Goal: Ask a question

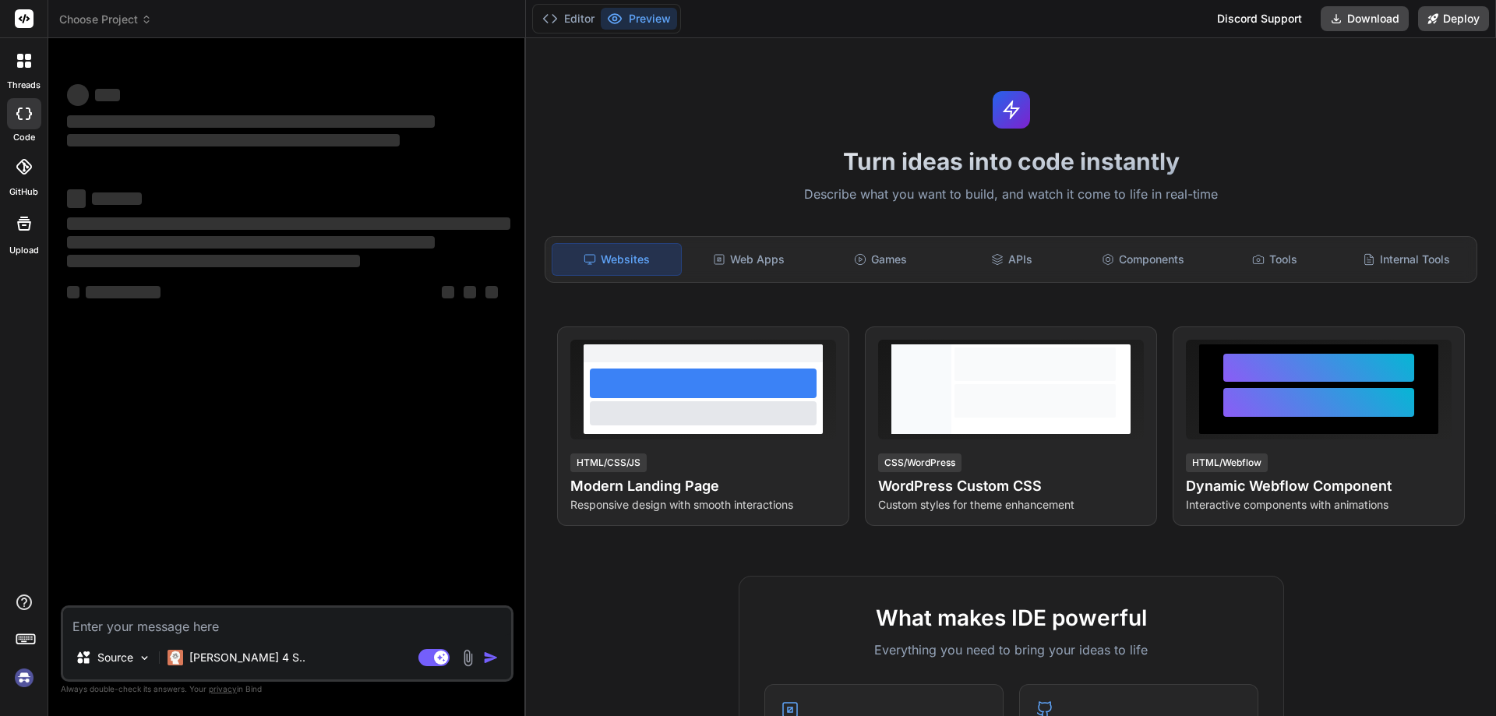
click at [136, 623] on textarea at bounding box center [287, 622] width 448 height 28
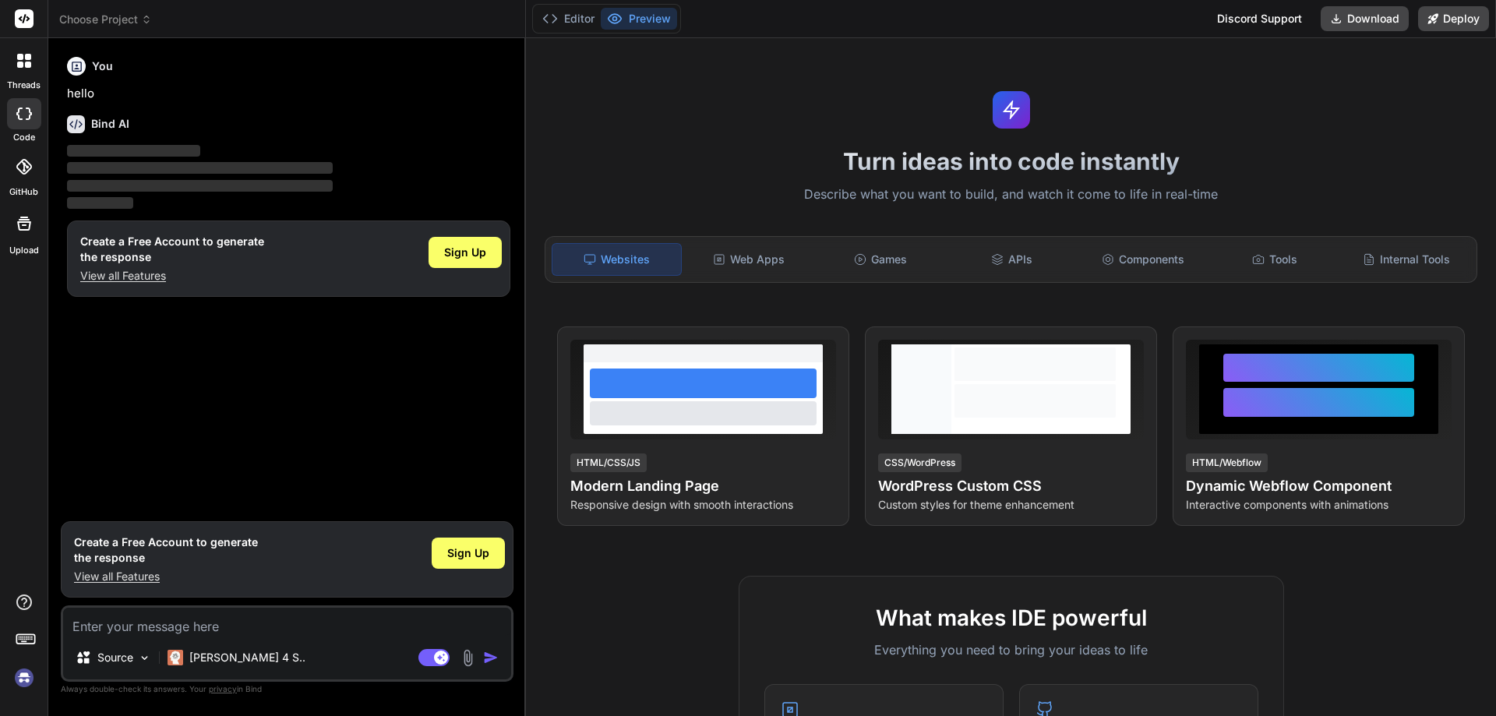
type textarea "x"
type textarea "c"
type textarea "x"
type textarea "cr"
type textarea "x"
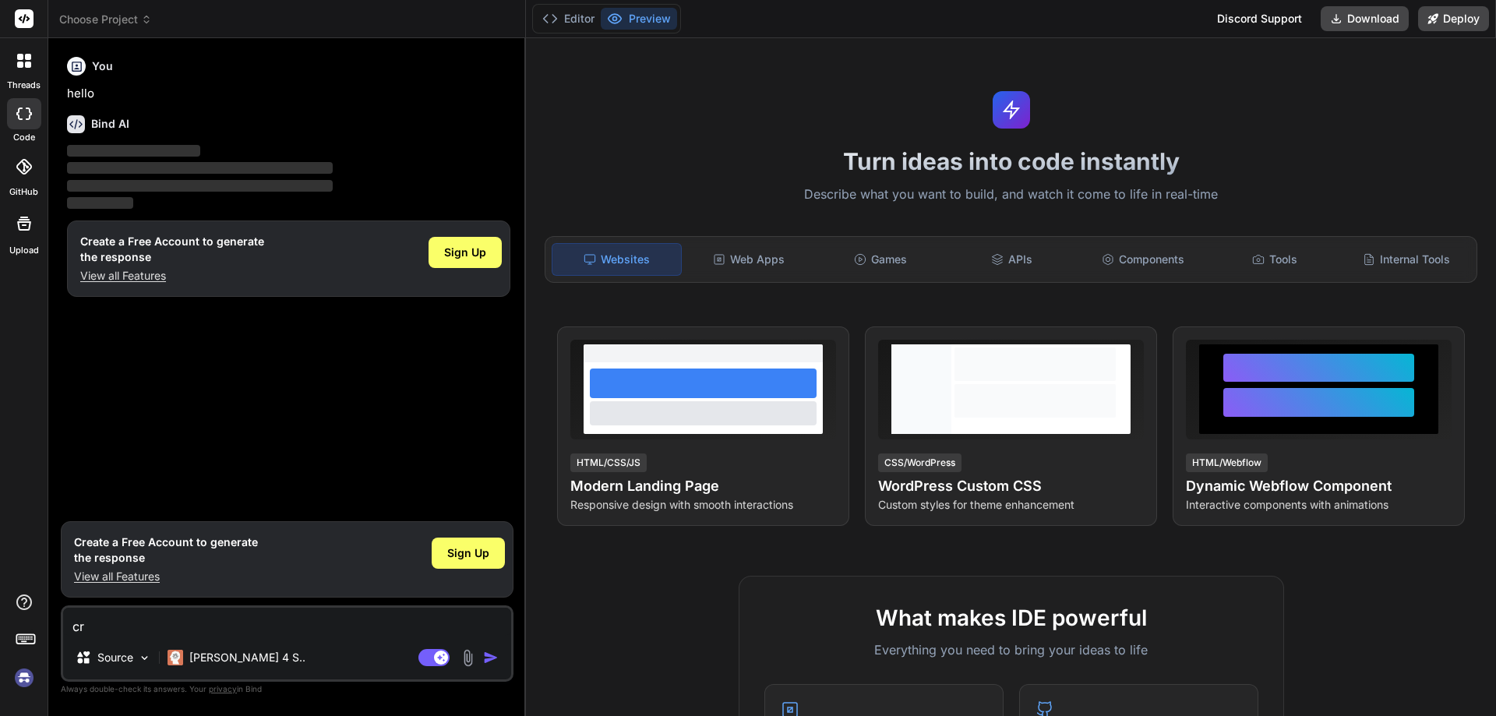
type textarea "c"
type textarea "x"
type textarea "cE"
type textarea "x"
type textarea "cEA"
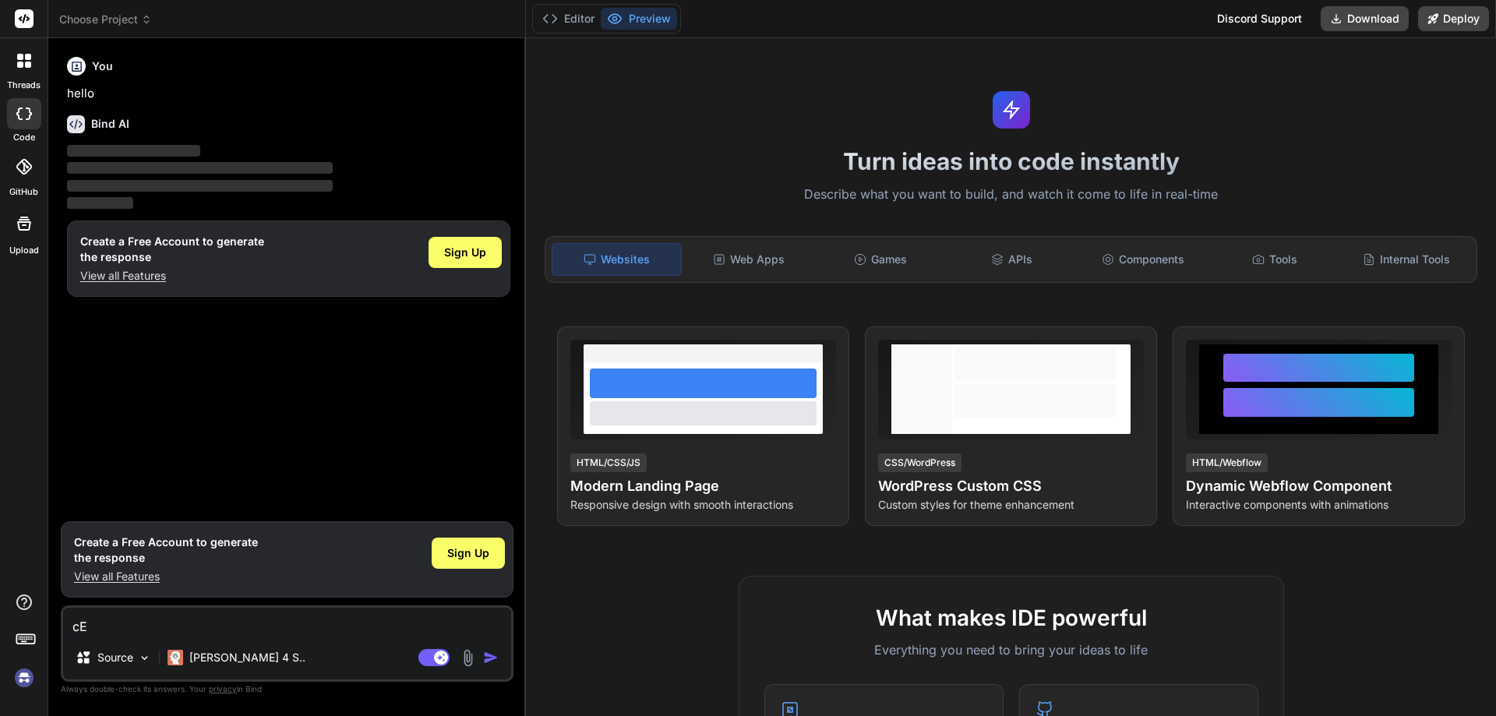
type textarea "x"
type textarea "cEAT"
type textarea "x"
type textarea "cEA"
type textarea "x"
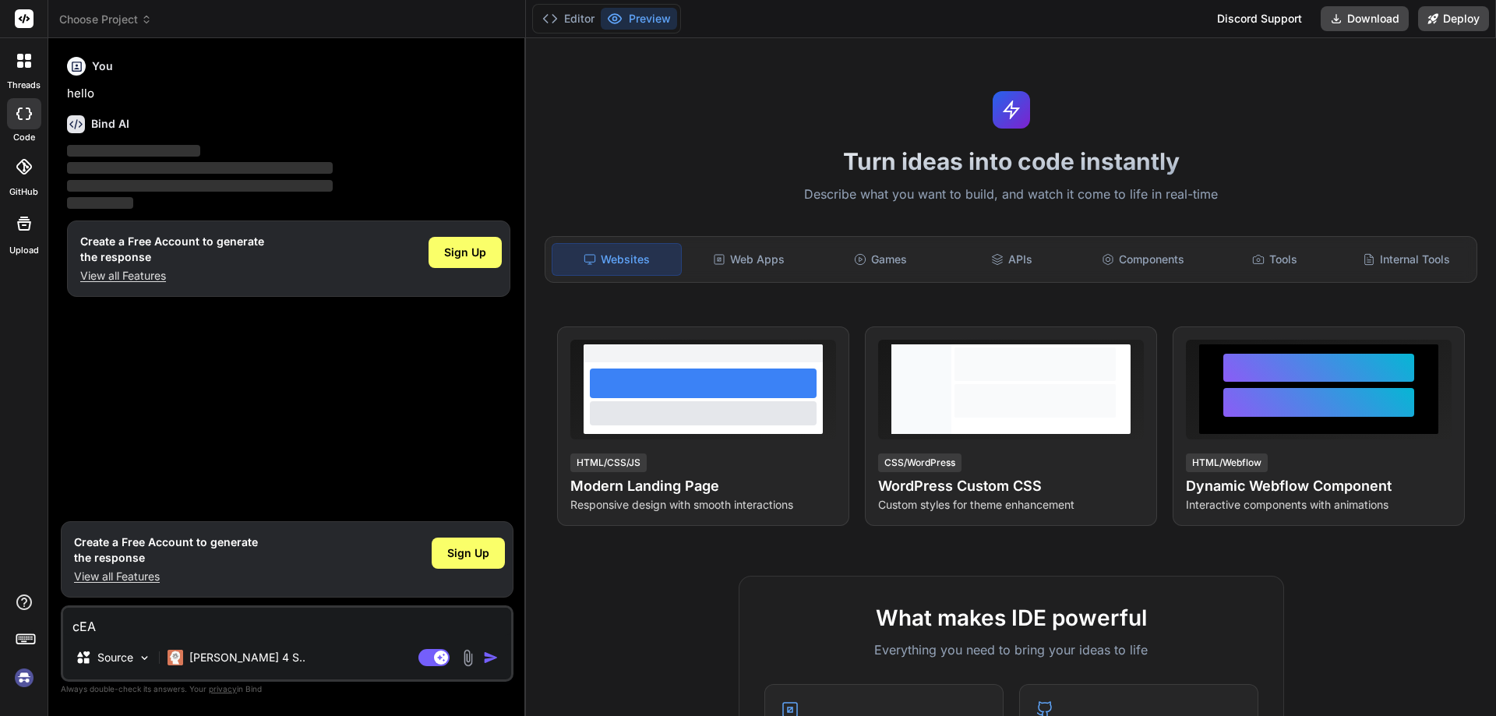
type textarea "cE"
type textarea "x"
type textarea "c"
type textarea "x"
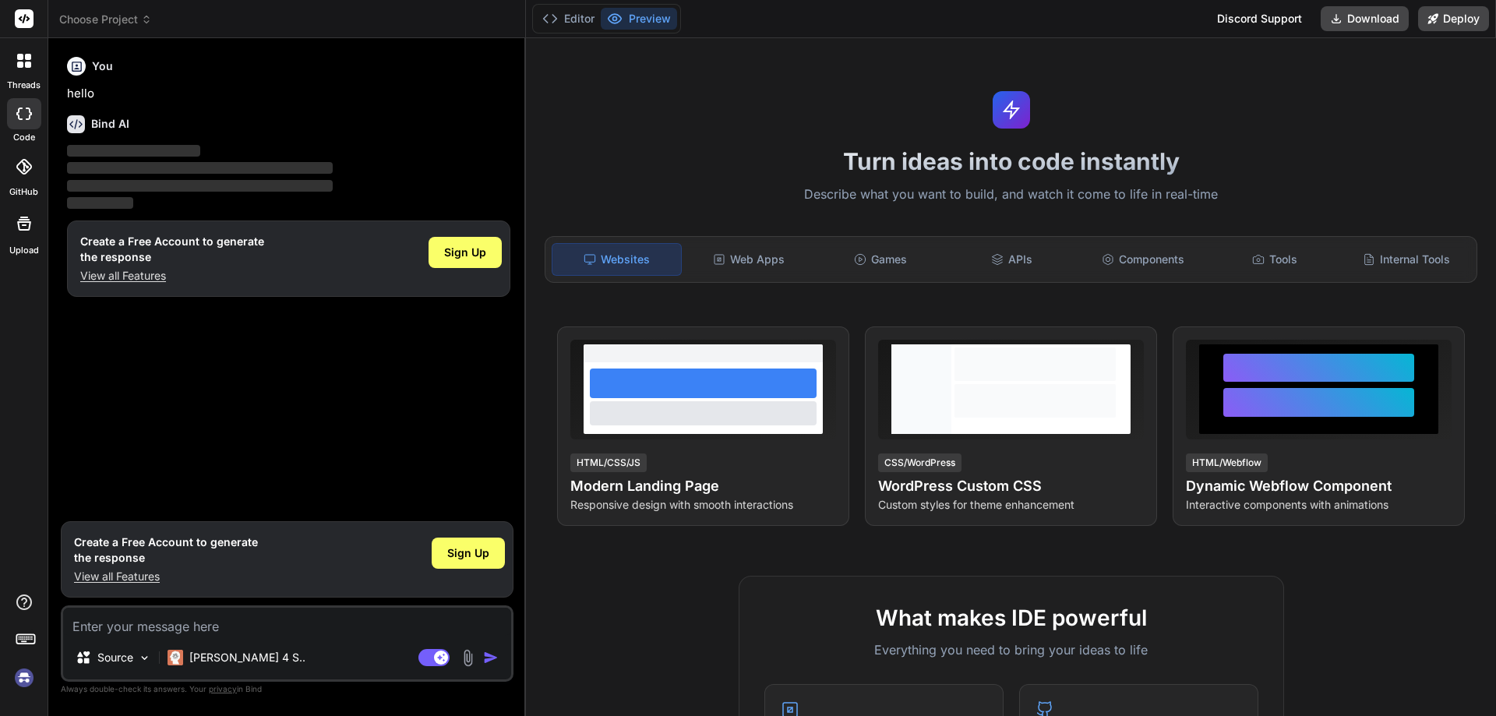
type textarea "C"
type textarea "x"
type textarea "CR"
type textarea "x"
type textarea "CRE"
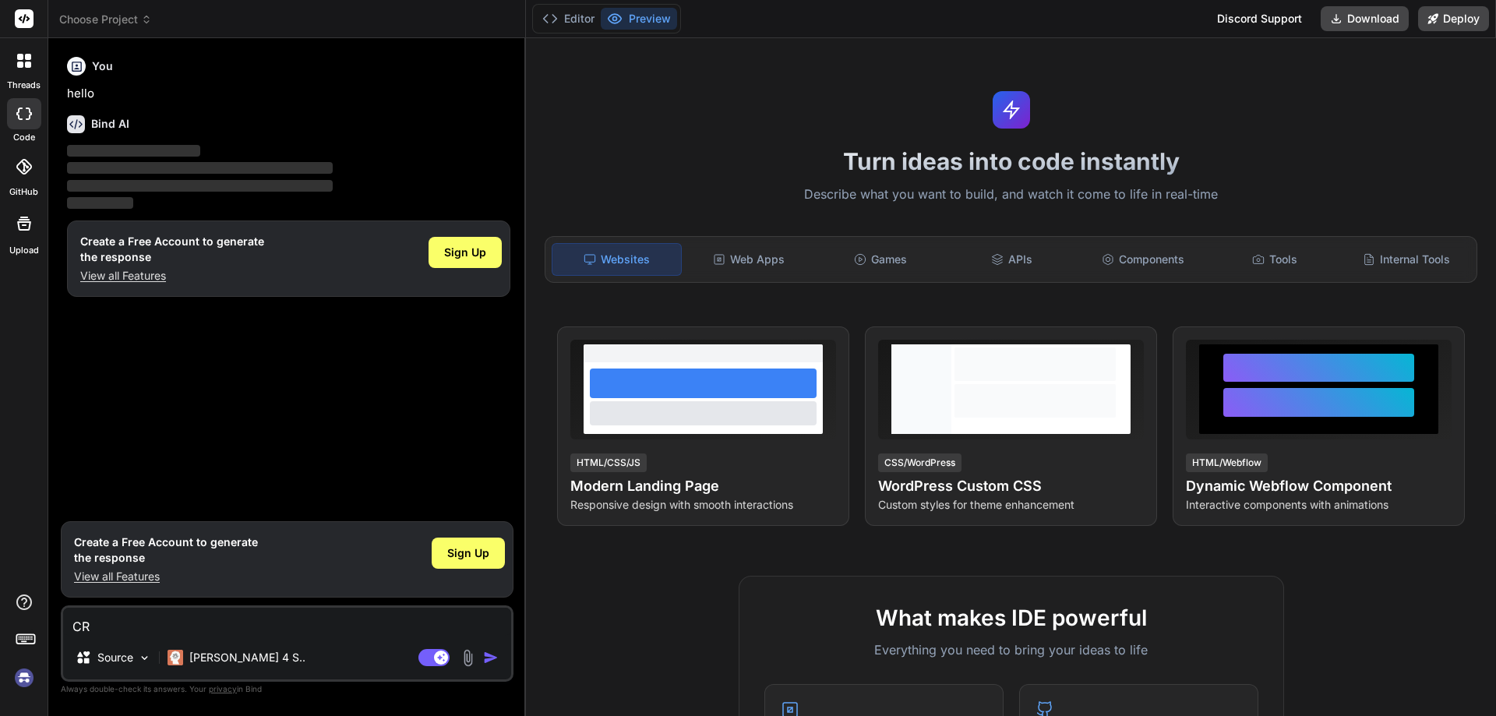
type textarea "x"
type textarea "CREA"
type textarea "x"
type textarea "CREAT"
type textarea "x"
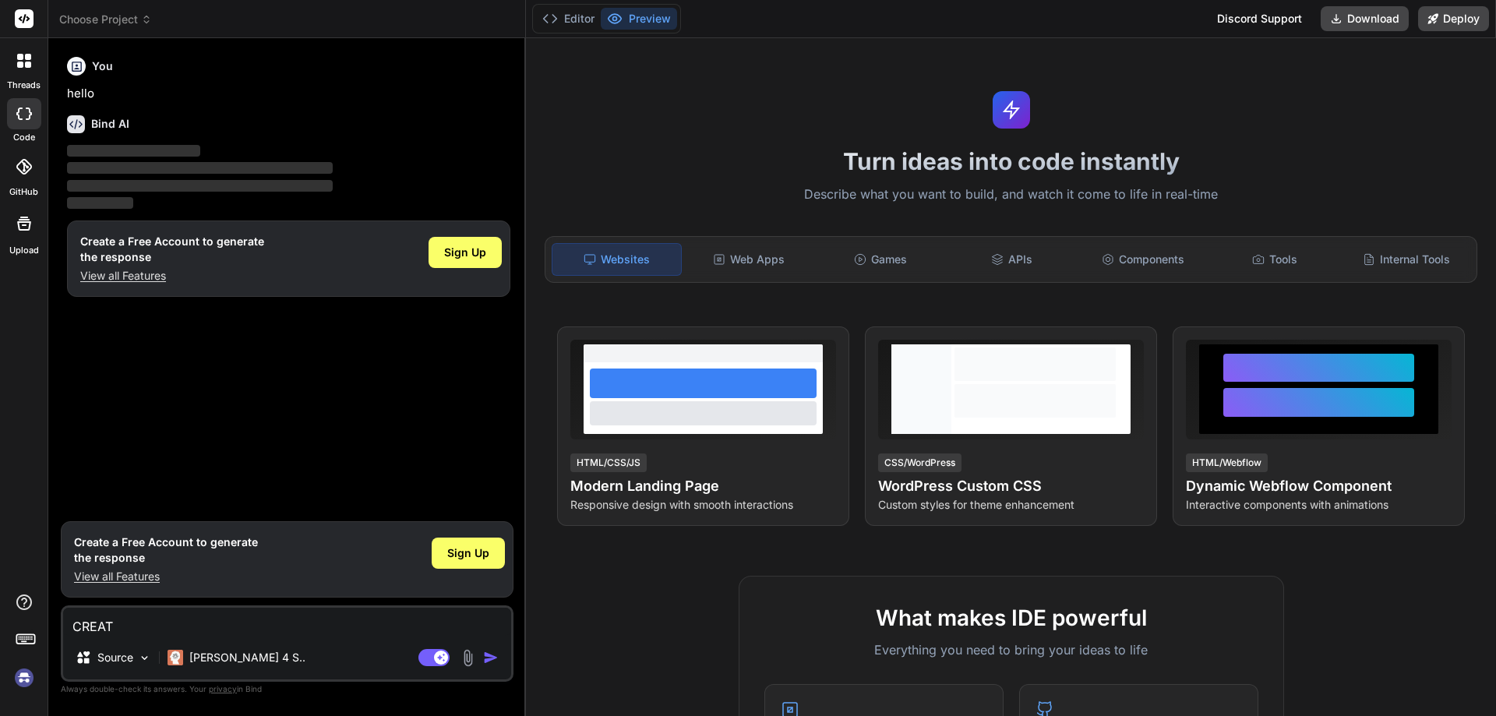
type textarea "CREA"
type textarea "x"
type textarea "CRE"
type textarea "x"
type textarea "CR"
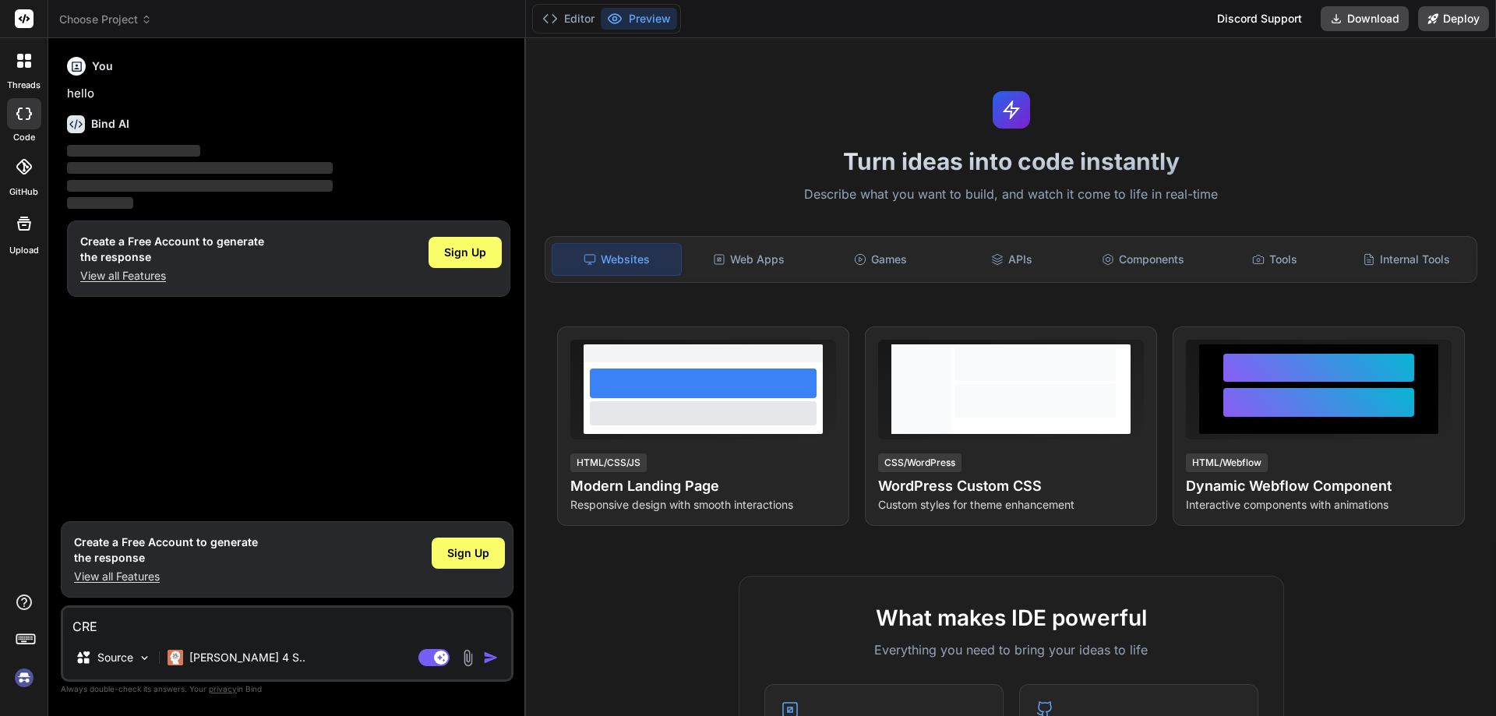
type textarea "x"
type textarea "C"
type textarea "x"
type textarea "c"
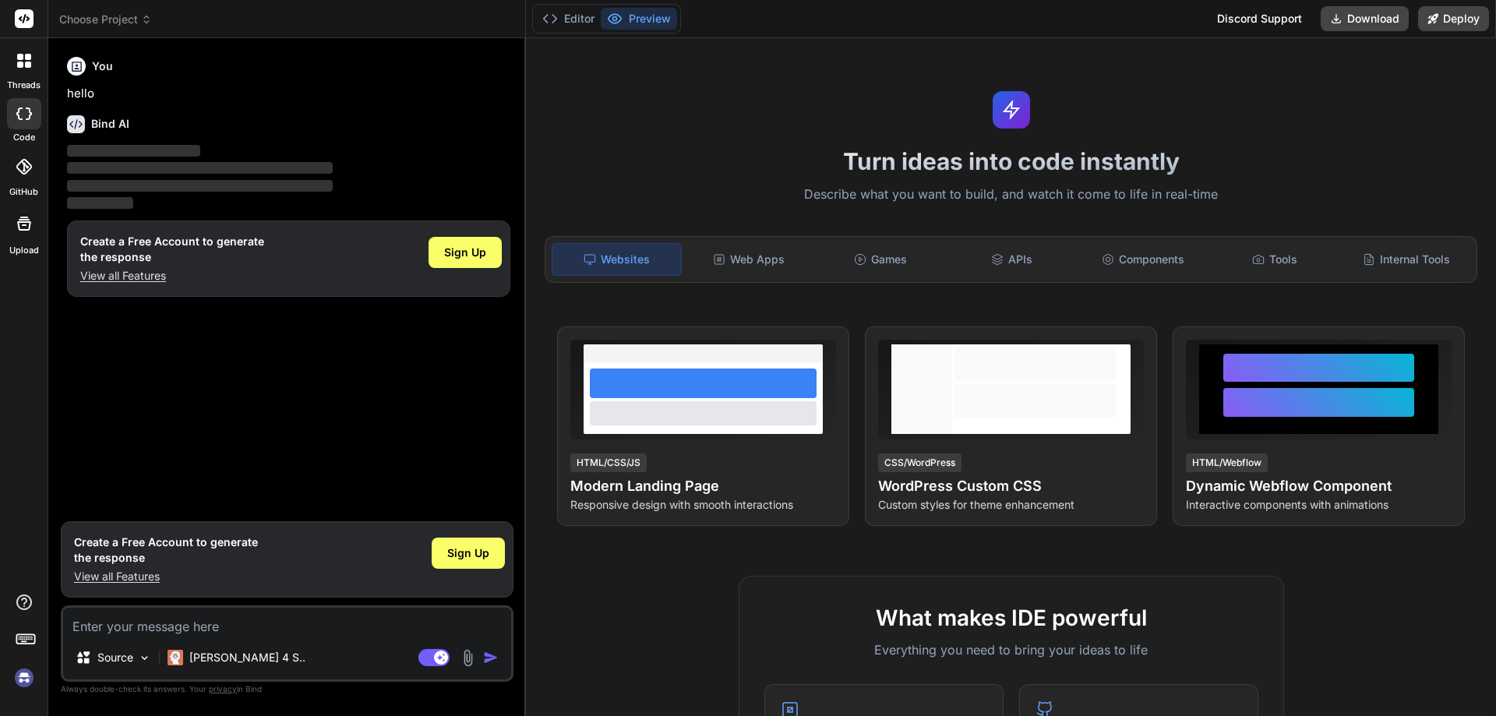
type textarea "x"
type textarea "cr"
type textarea "x"
type textarea "cre"
type textarea "x"
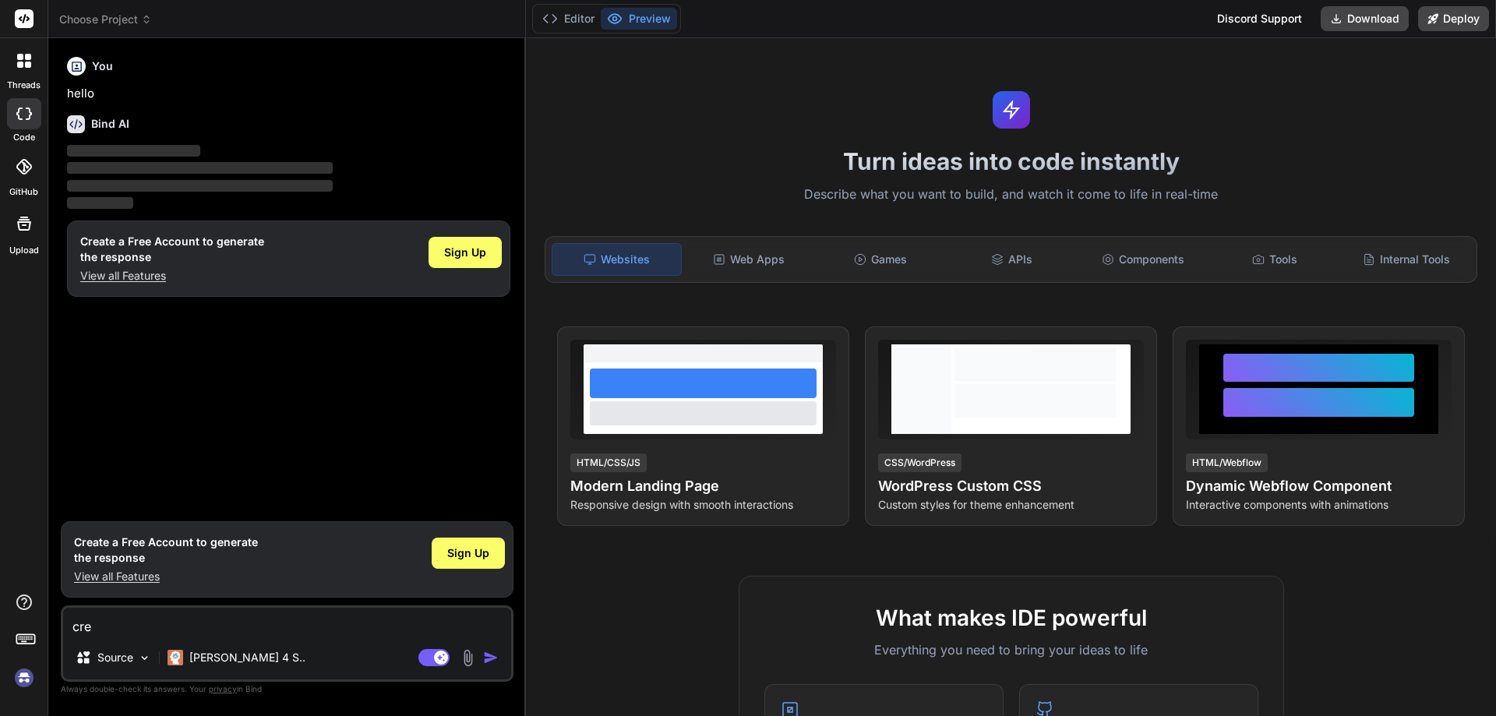
type textarea "crea"
type textarea "x"
type textarea "creat"
type textarea "x"
type textarea "create"
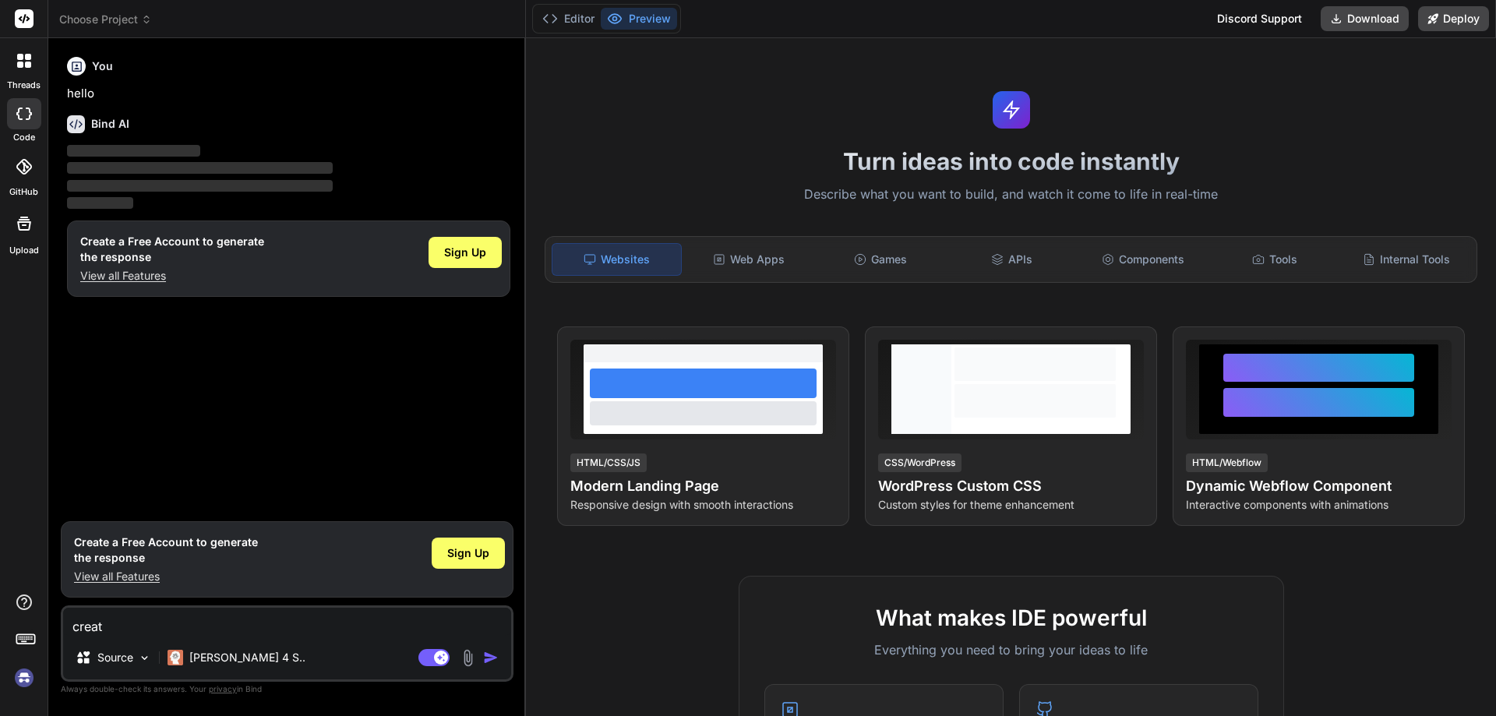
type textarea "x"
type textarea "create"
type textarea "x"
type textarea "create t"
type textarea "x"
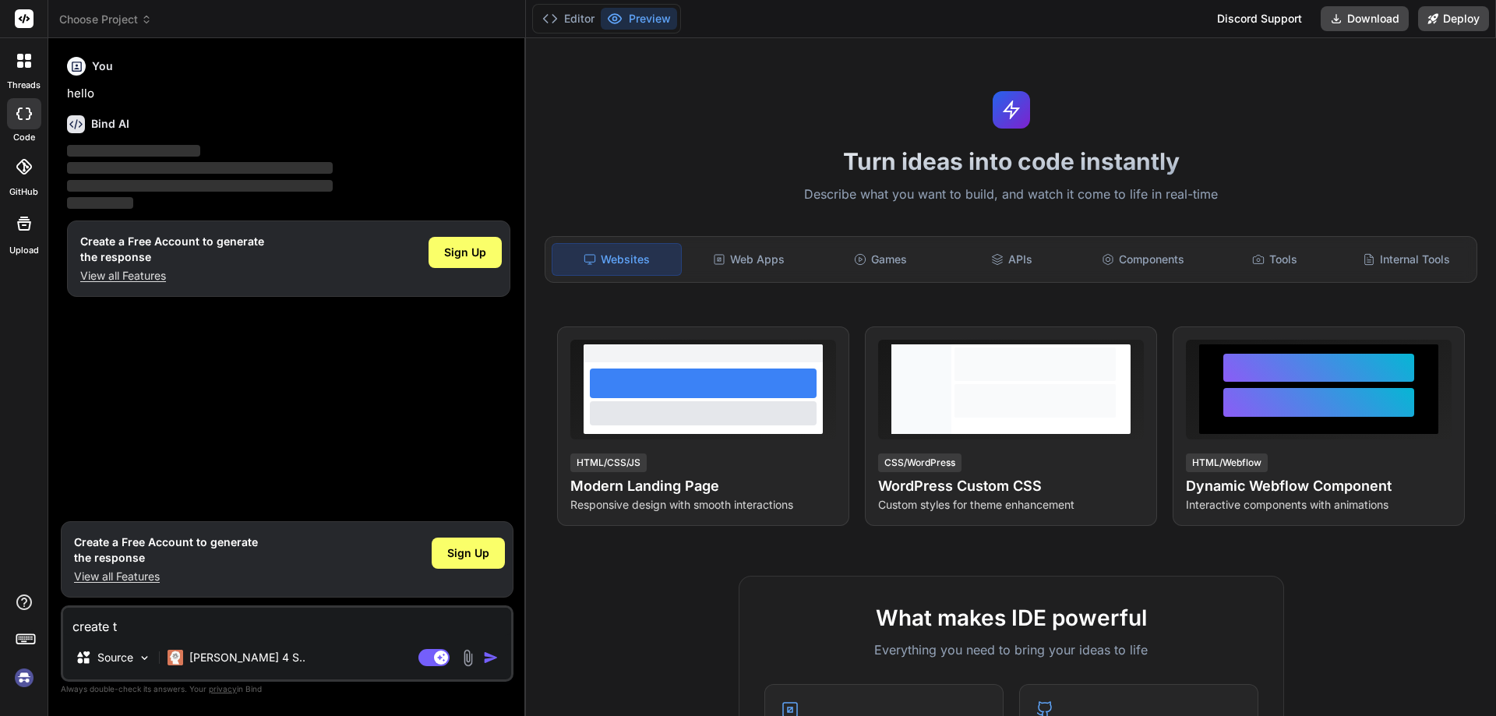
type textarea "create th"
type textarea "x"
type textarea "create the"
type textarea "x"
type textarea "create the"
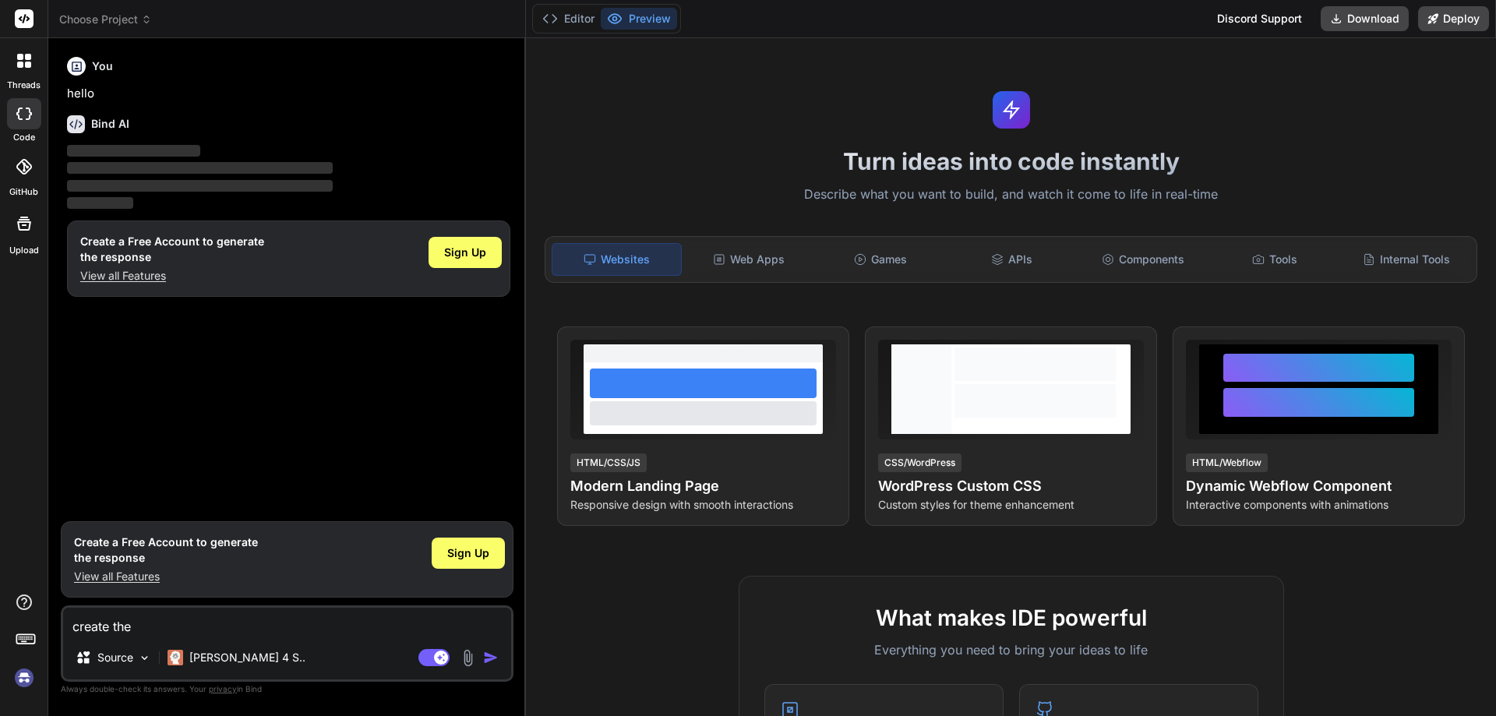
type textarea "x"
type textarea "create the"
click at [143, 576] on p "View all Features" at bounding box center [166, 577] width 184 height 16
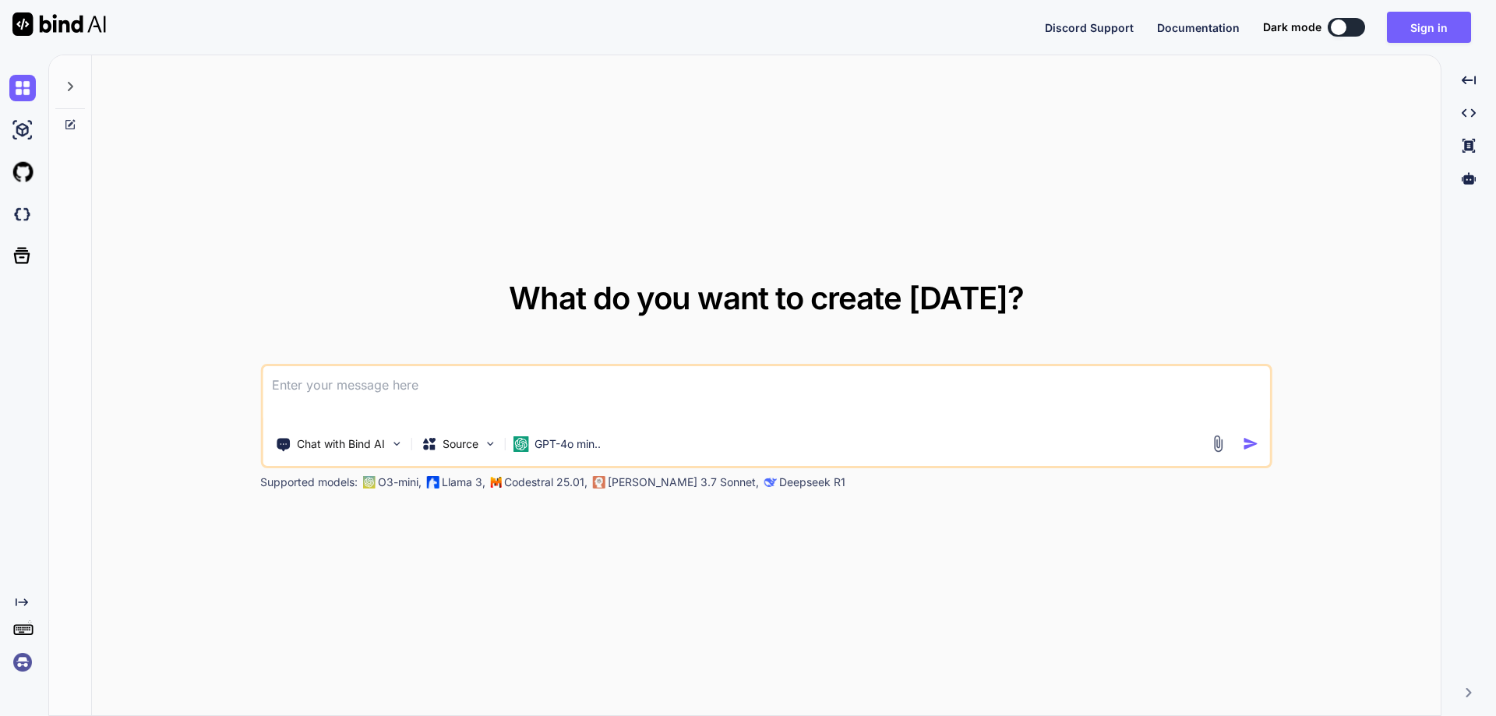
click at [445, 399] on textarea at bounding box center [767, 395] width 1008 height 58
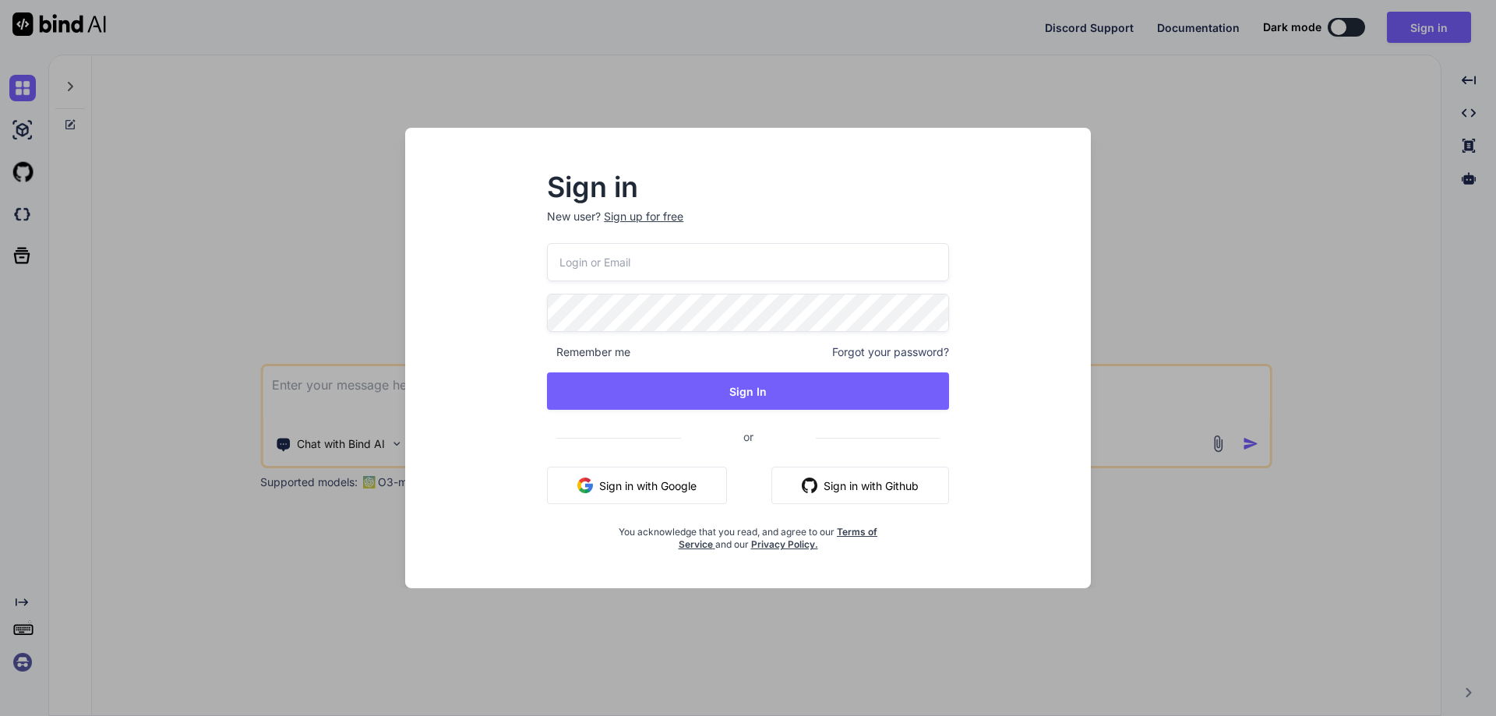
click at [624, 482] on button "Sign in with Google" at bounding box center [637, 485] width 180 height 37
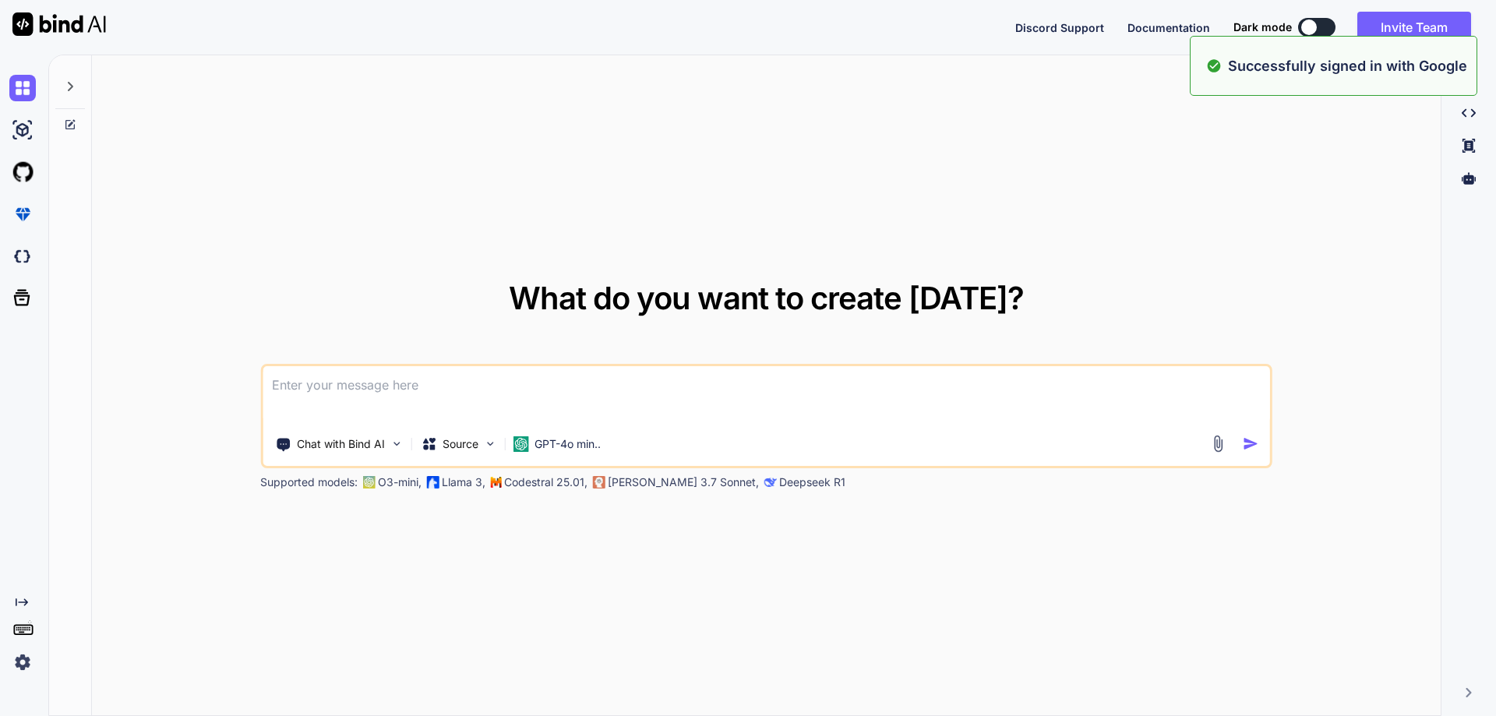
click at [378, 394] on textarea at bounding box center [767, 395] width 1008 height 58
type textarea "b"
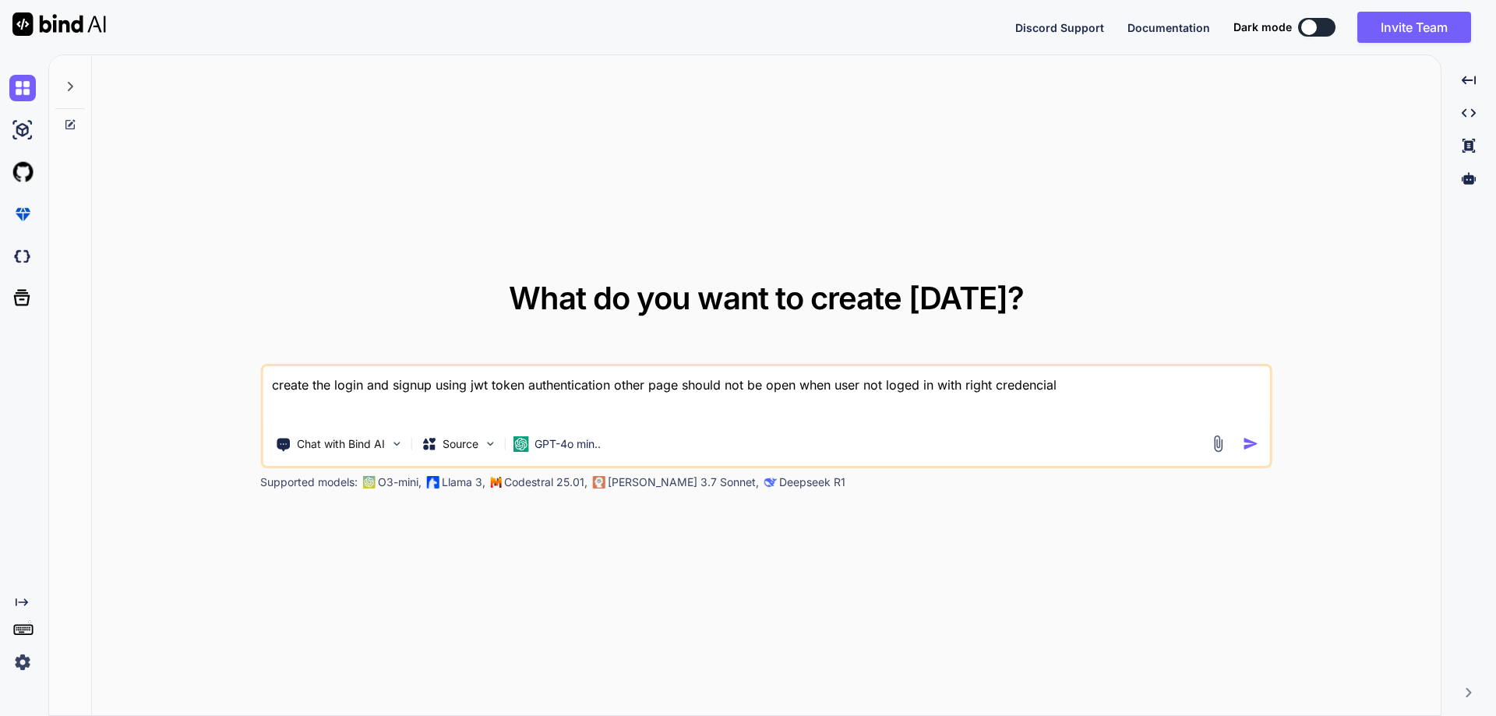
click at [1039, 383] on textarea "create the login and signup using jwt token authentication other page should no…" at bounding box center [767, 395] width 1008 height 58
type textarea "create the login and signup using jwt token authentication other page should no…"
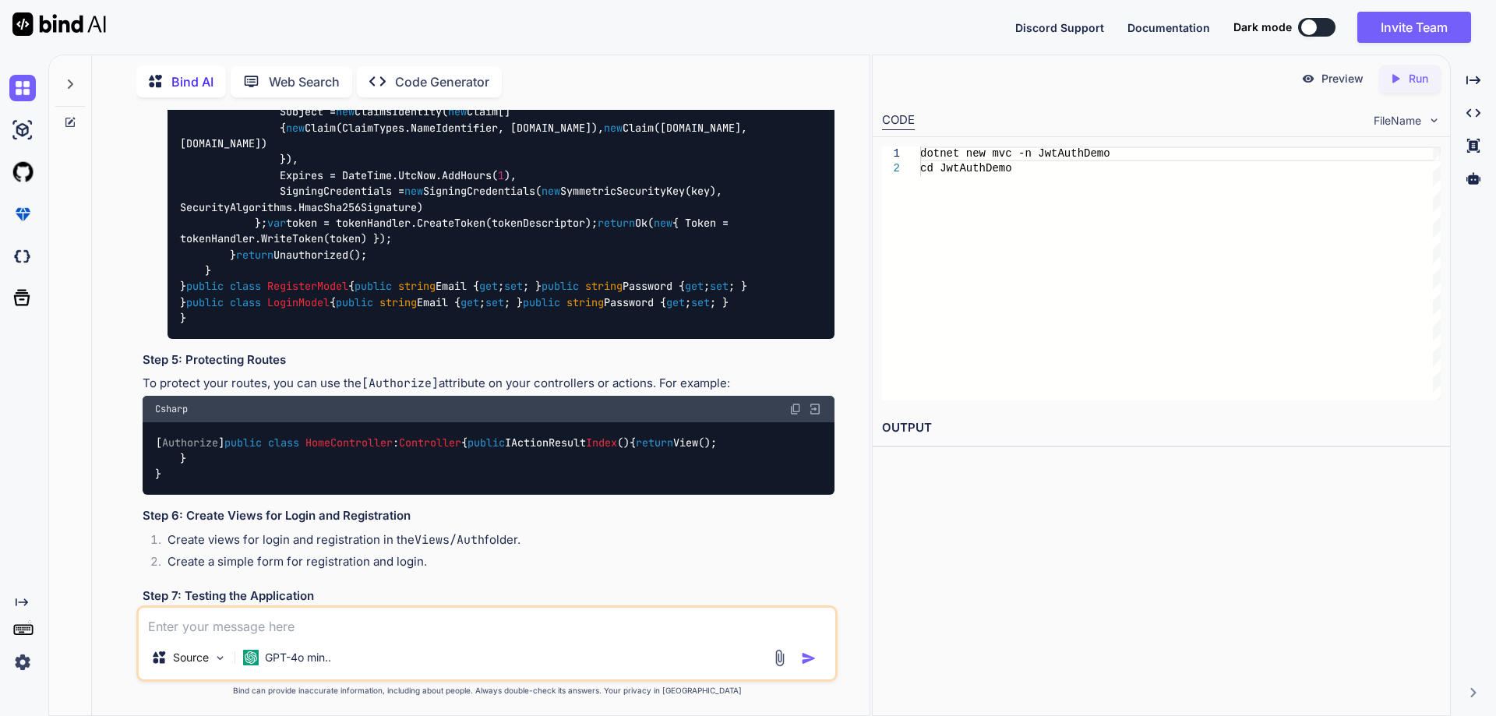
scroll to position [1934, 0]
